Goal: Task Accomplishment & Management: Complete application form

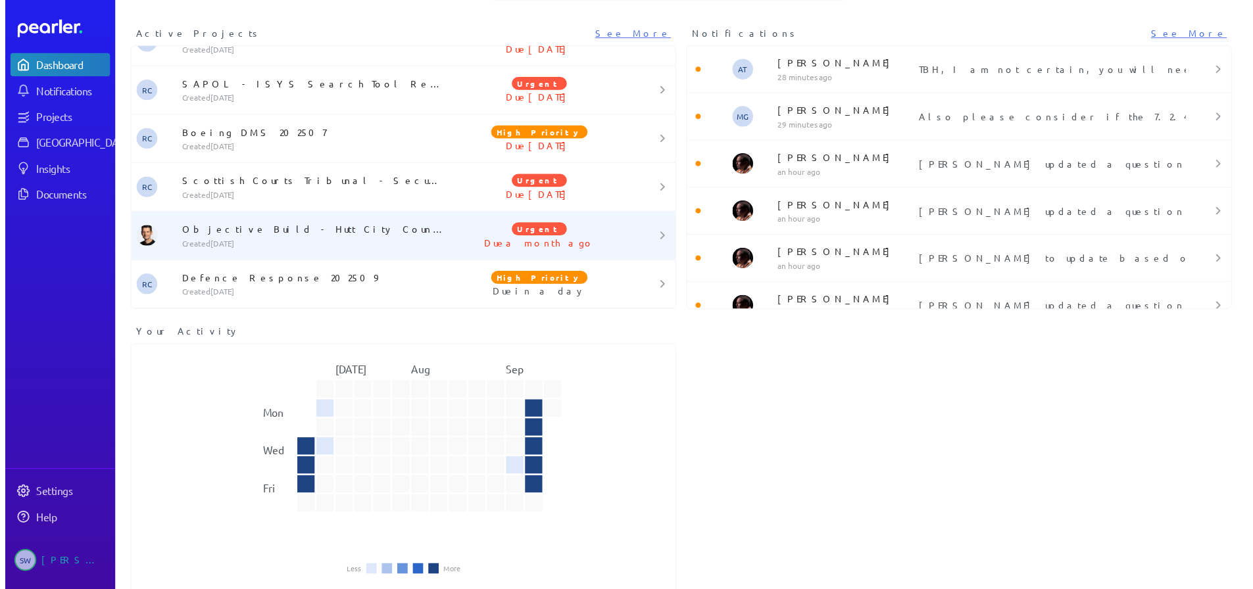
scroll to position [70, 0]
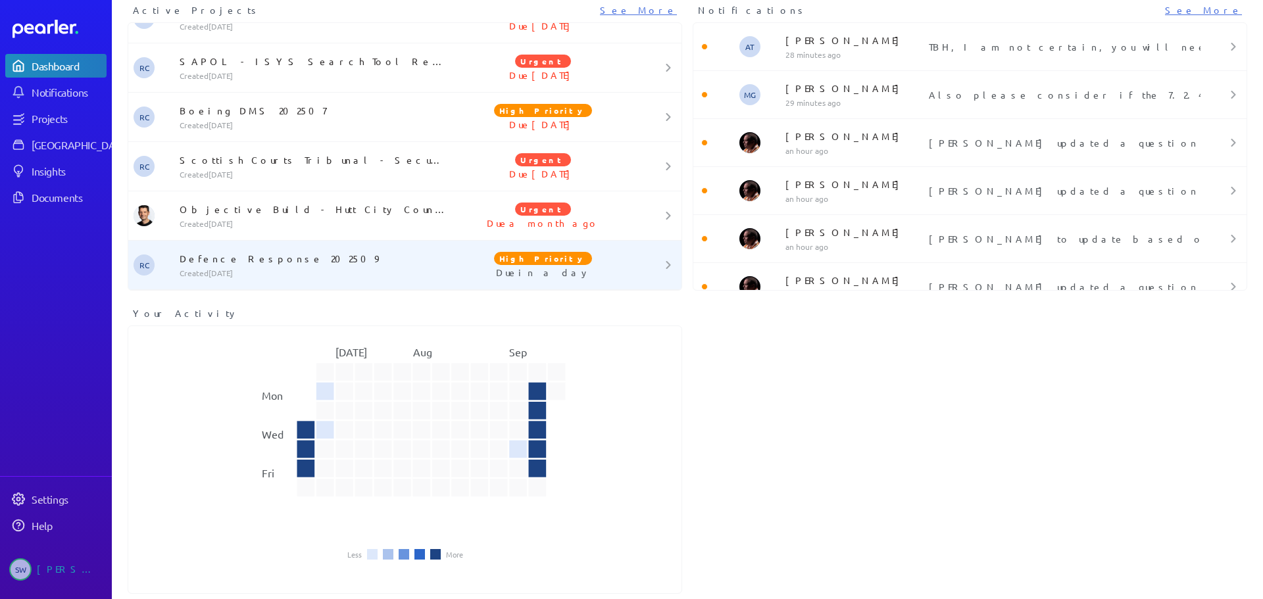
click at [295, 262] on p "Defence Response 202509" at bounding box center [316, 258] width 272 height 13
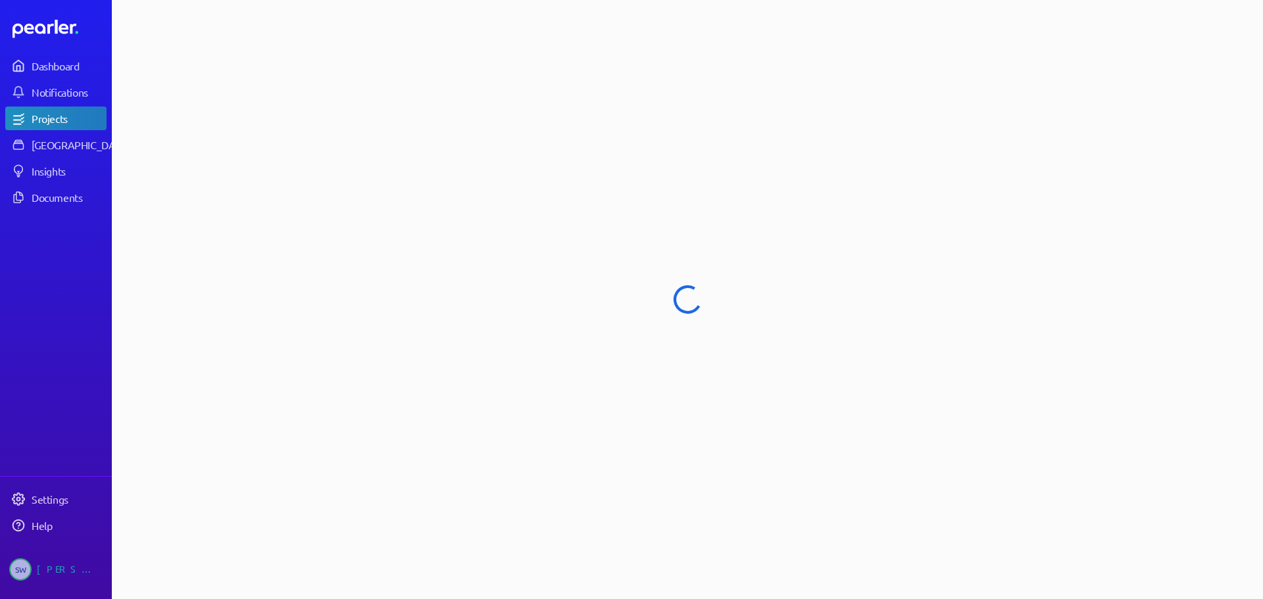
select select "****"
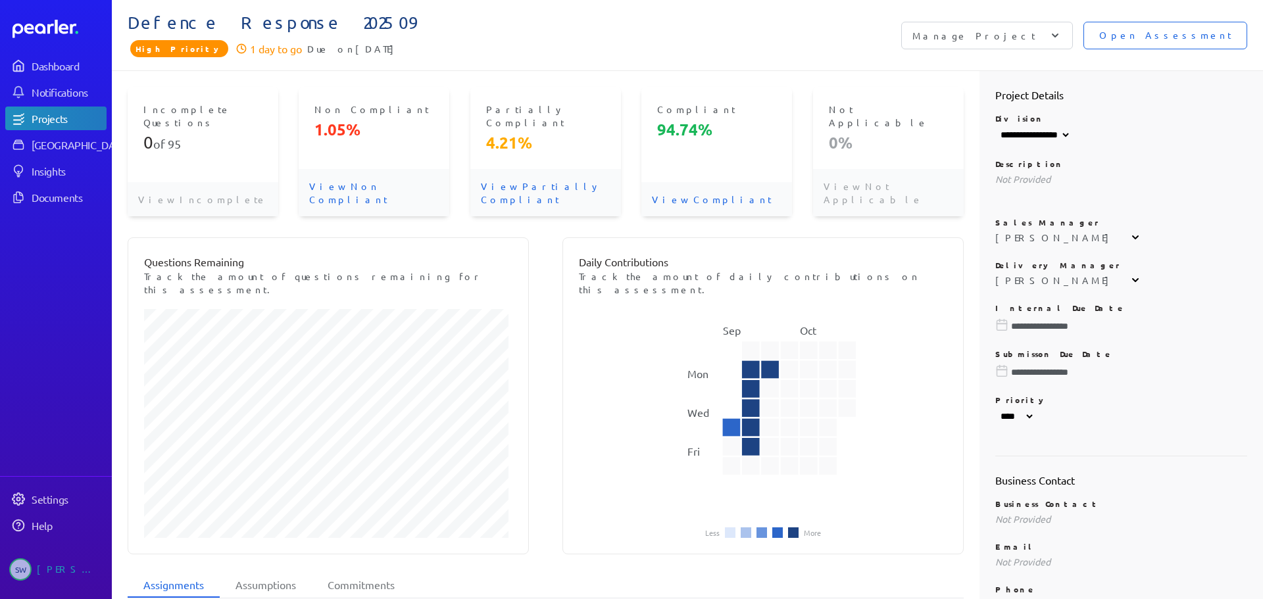
click at [1159, 31] on span "Open Assessment" at bounding box center [1165, 35] width 132 height 14
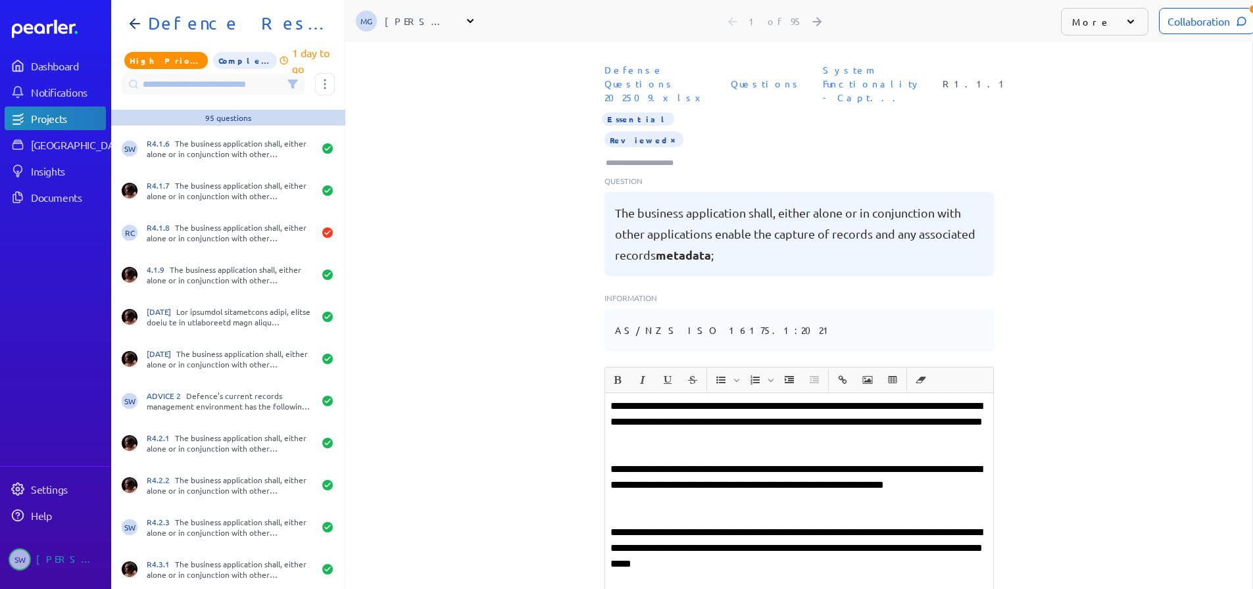
scroll to position [2367, 0]
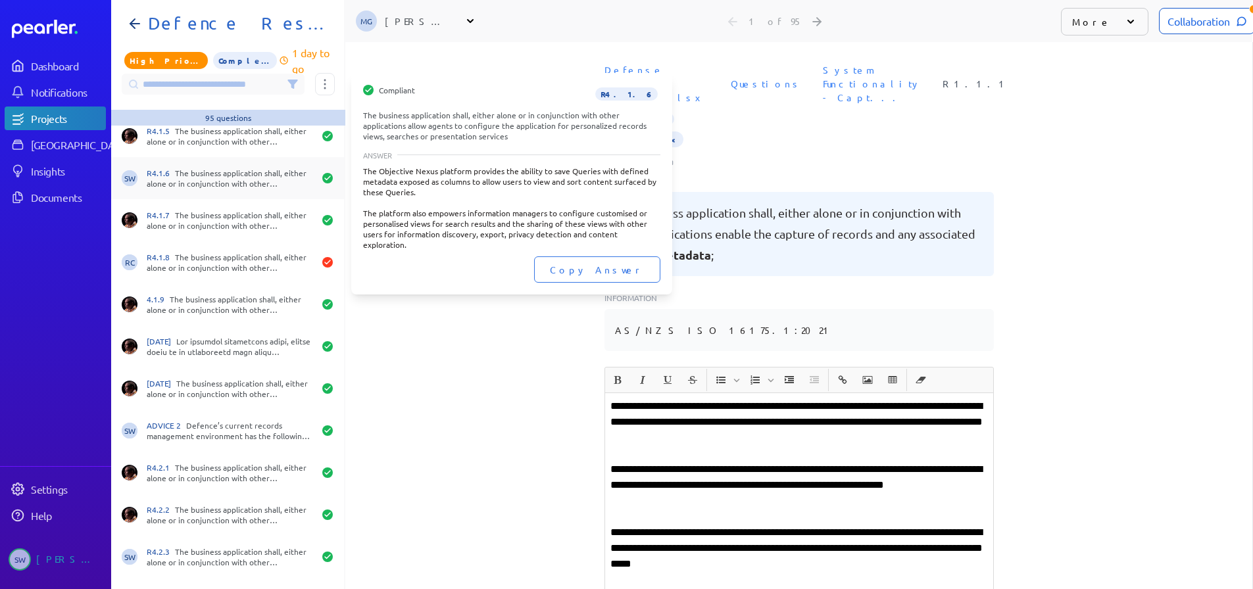
click at [212, 181] on div "R4.1.6 The business application shall, either alone or in conjunction with othe…" at bounding box center [230, 178] width 167 height 21
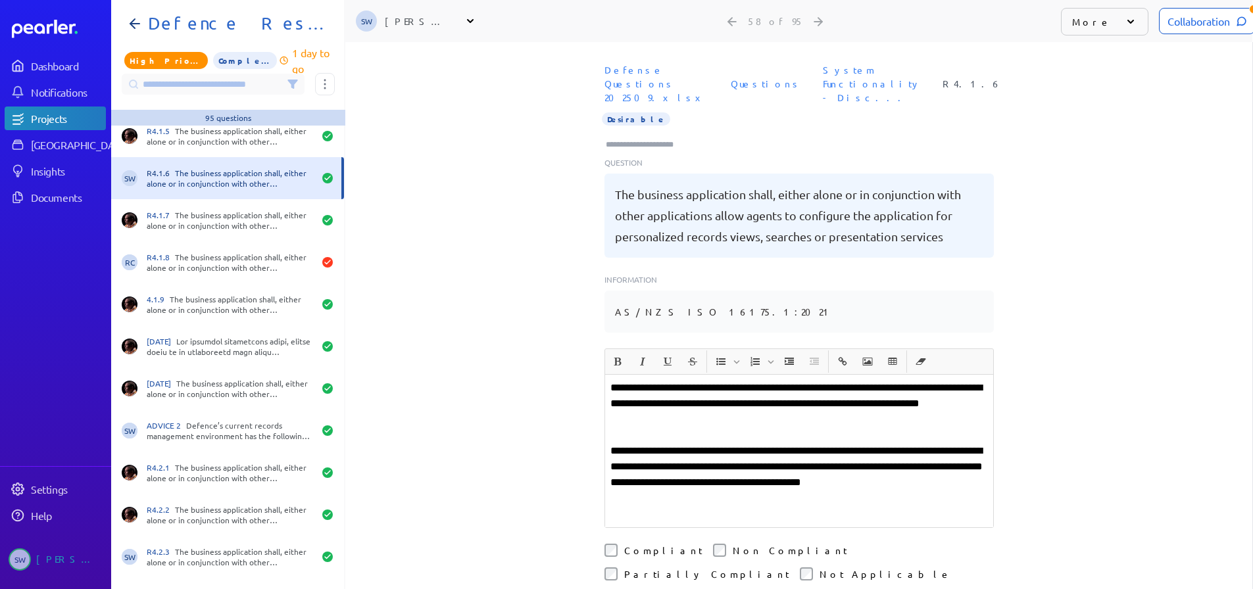
click at [1172, 23] on div "Collaboration" at bounding box center [1207, 21] width 96 height 26
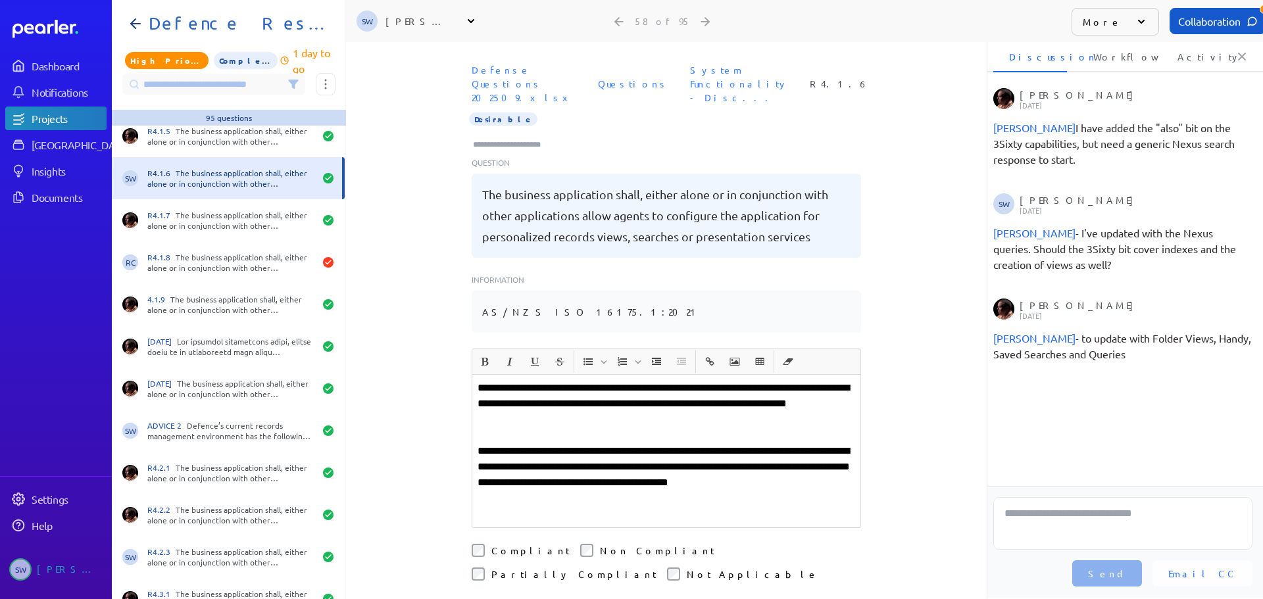
scroll to position [0, 5]
click at [565, 405] on p "**********" at bounding box center [665, 403] width 377 height 47
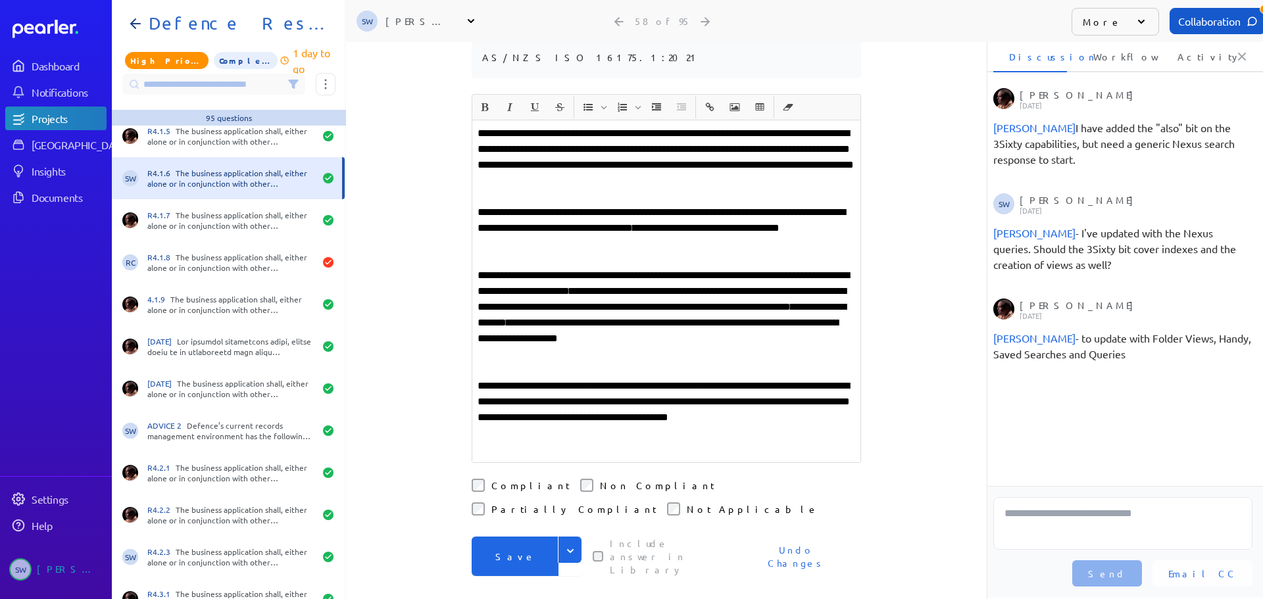
scroll to position [264, 0]
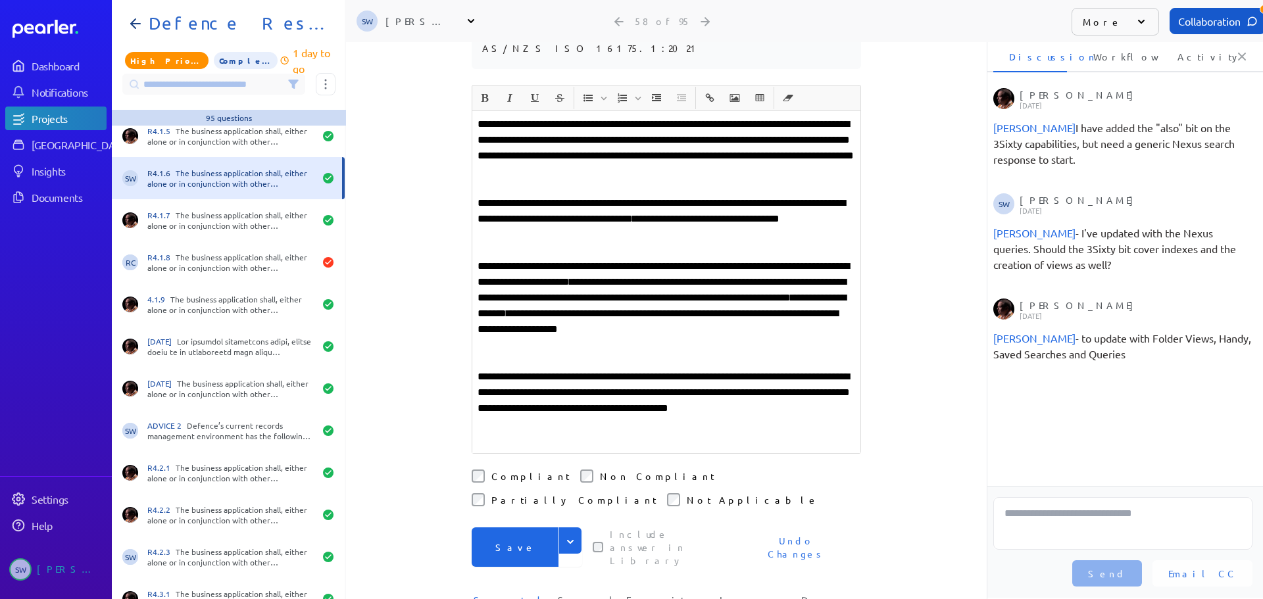
click at [535, 432] on p at bounding box center [665, 440] width 377 height 16
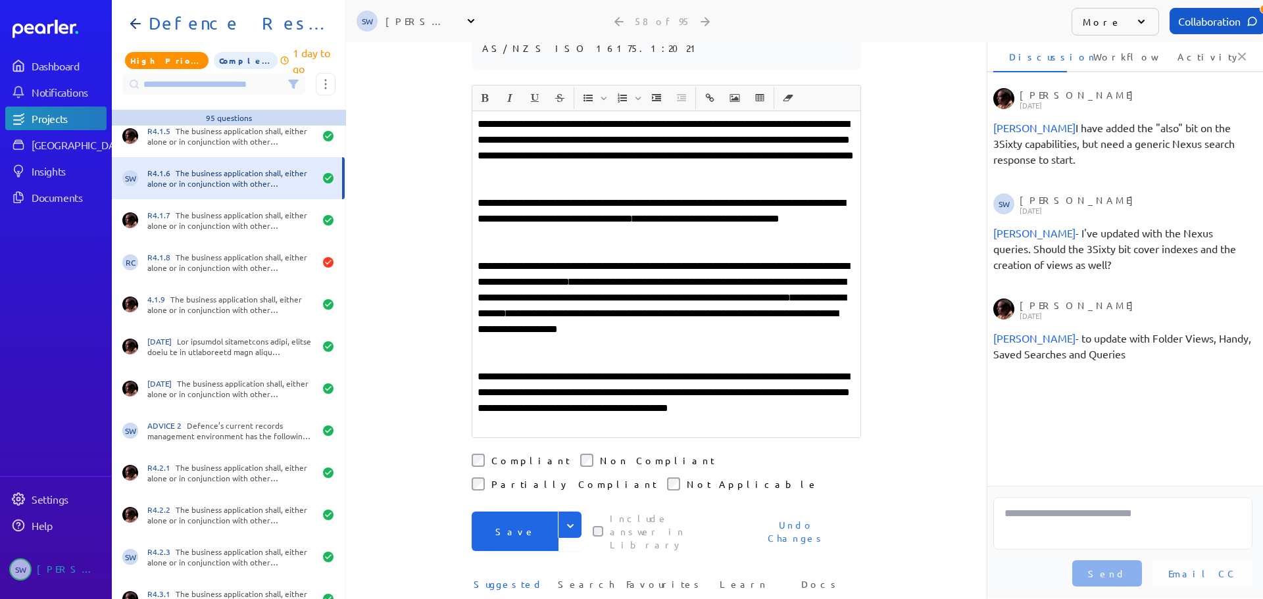
click at [566, 519] on icon "Expand" at bounding box center [570, 525] width 13 height 13
click at [510, 512] on button "Save" at bounding box center [514, 531] width 87 height 39
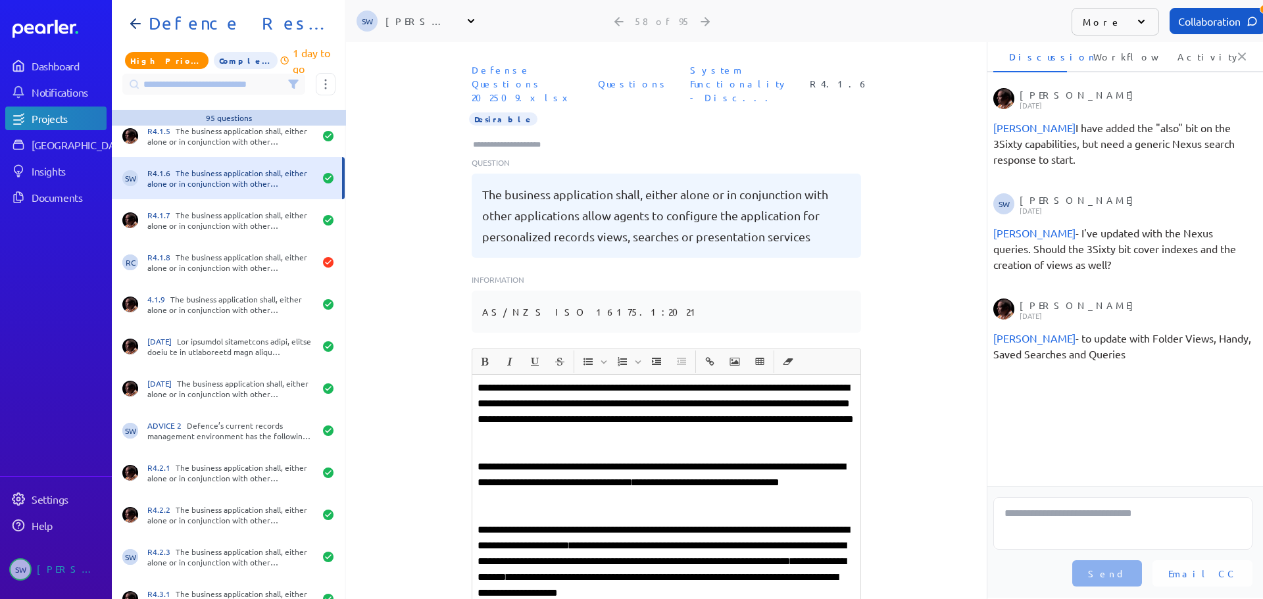
click at [522, 138] on input "Type here to add tags" at bounding box center [512, 144] width 82 height 13
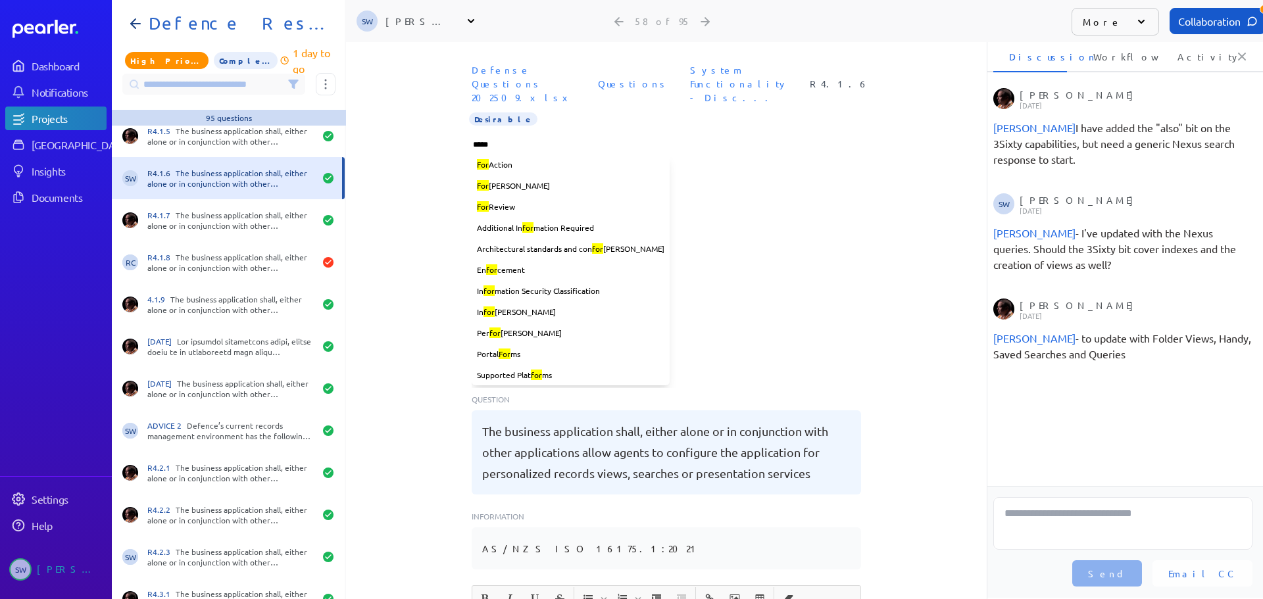
type input "******"
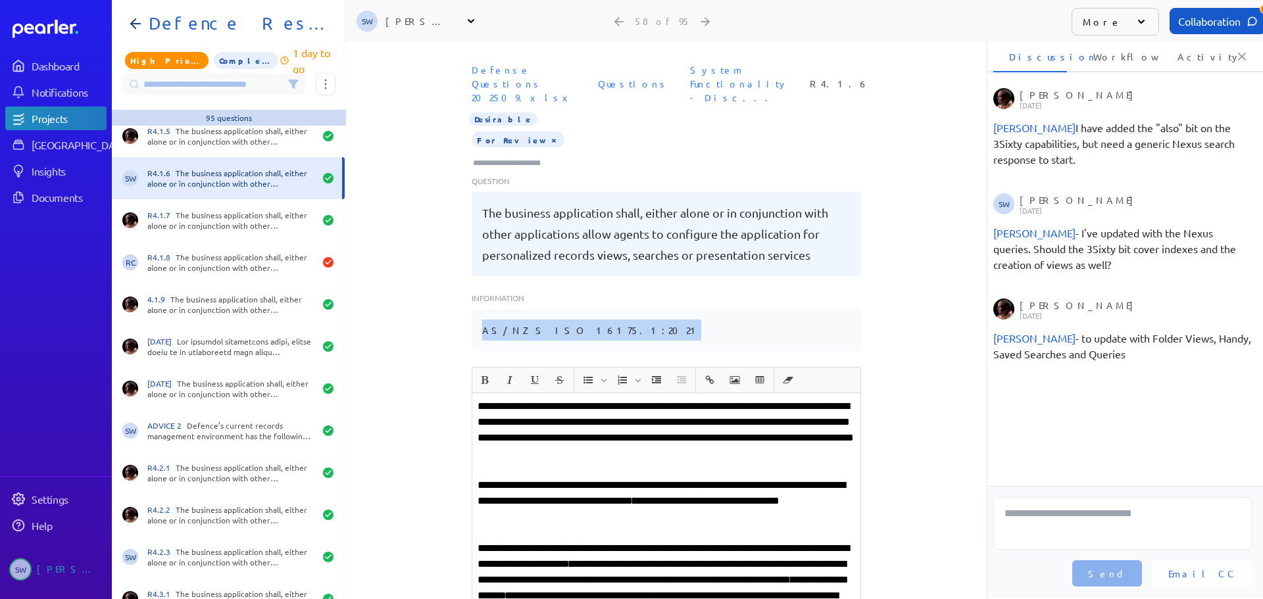
drag, startPoint x: 477, startPoint y: 316, endPoint x: 679, endPoint y: 306, distance: 202.1
click at [679, 309] on div "AS/NZS ISO 16175.1:2021" at bounding box center [665, 330] width 389 height 42
click at [527, 320] on pre "AS/NZS ISO 16175.1:2021" at bounding box center [591, 330] width 219 height 21
drag, startPoint x: 532, startPoint y: 314, endPoint x: 553, endPoint y: 316, distance: 21.2
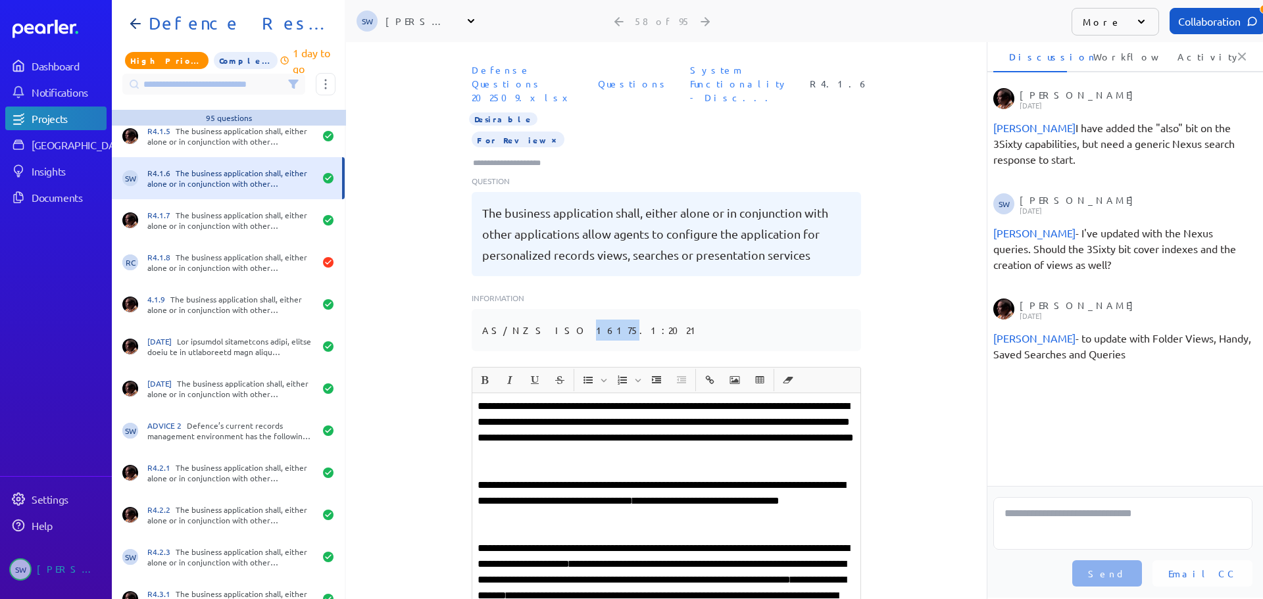
click at [553, 320] on pre "AS/NZS ISO 16175.1:2021" at bounding box center [591, 330] width 219 height 21
click at [556, 320] on pre "AS/NZS ISO 16175.1:2021" at bounding box center [591, 330] width 219 height 21
click at [555, 320] on pre "AS/NZS ISO 16175.1:2021" at bounding box center [591, 330] width 219 height 21
click at [550, 320] on pre "AS/NZS ISO 16175.1:2021" at bounding box center [591, 330] width 219 height 21
click at [557, 320] on pre "AS/NZS ISO 16175.1:2021" at bounding box center [591, 330] width 219 height 21
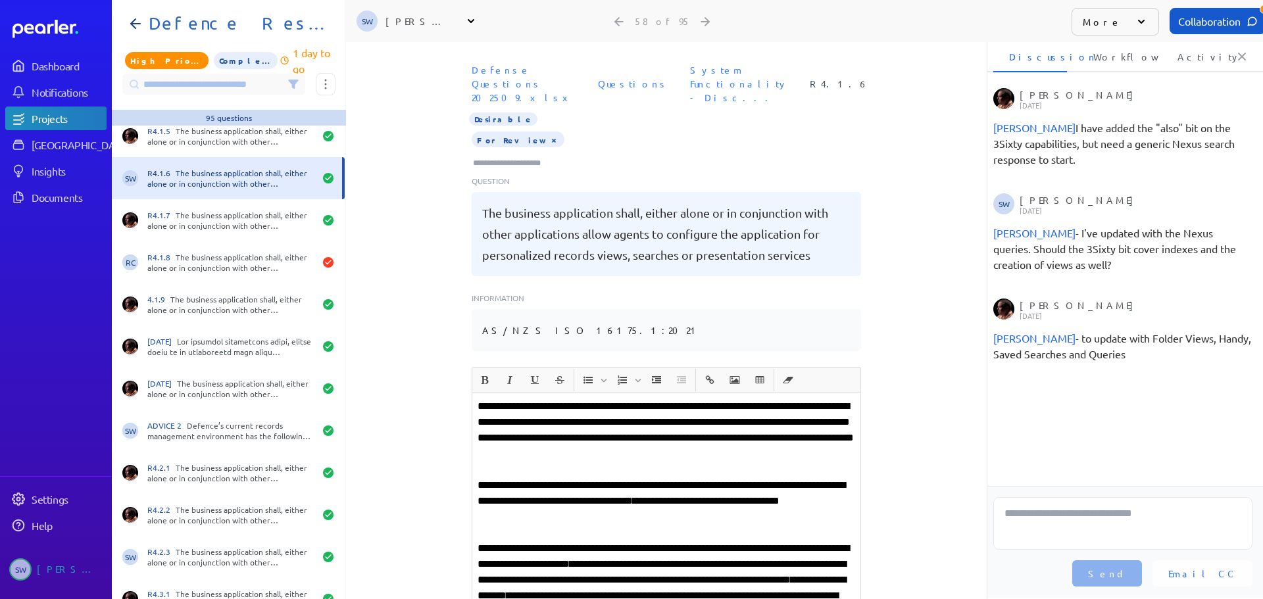
click at [583, 309] on div "AS/NZS ISO 16175.1:2021" at bounding box center [665, 330] width 389 height 42
click at [587, 310] on div "AS/NZS ISO 16175.1:2021" at bounding box center [665, 330] width 389 height 42
drag, startPoint x: 281, startPoint y: 59, endPoint x: 330, endPoint y: 60, distance: 49.3
click at [330, 60] on div "1 day to go" at bounding box center [307, 61] width 55 height 32
click at [885, 224] on div "Defense Questions 202509.xlsx Questions System Functionality - Disc... R4.1.6 D…" at bounding box center [666, 212] width 640 height 309
